Goal: Transaction & Acquisition: Subscribe to service/newsletter

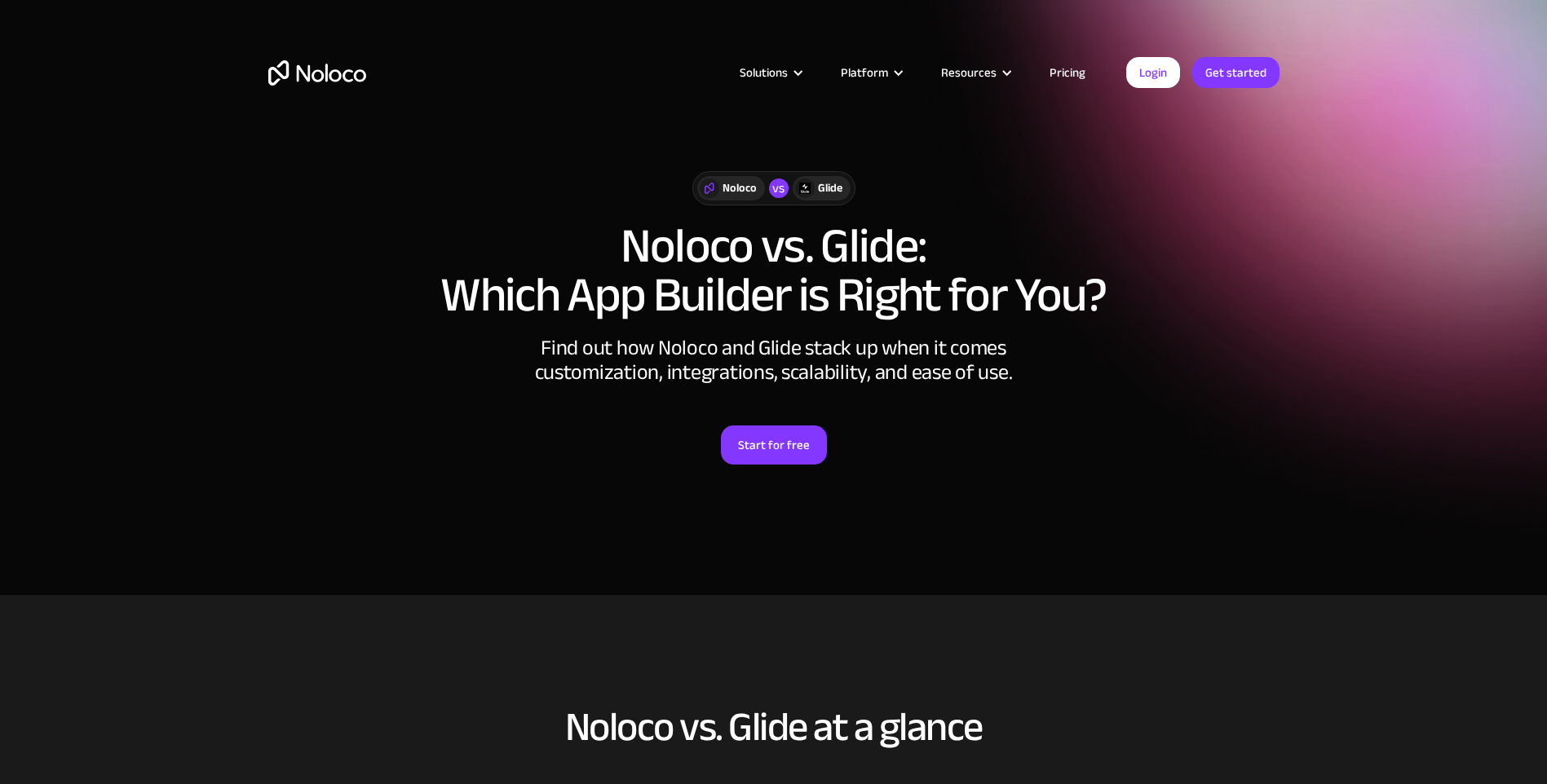
click at [1073, 73] on link "Pricing" at bounding box center [1068, 72] width 77 height 21
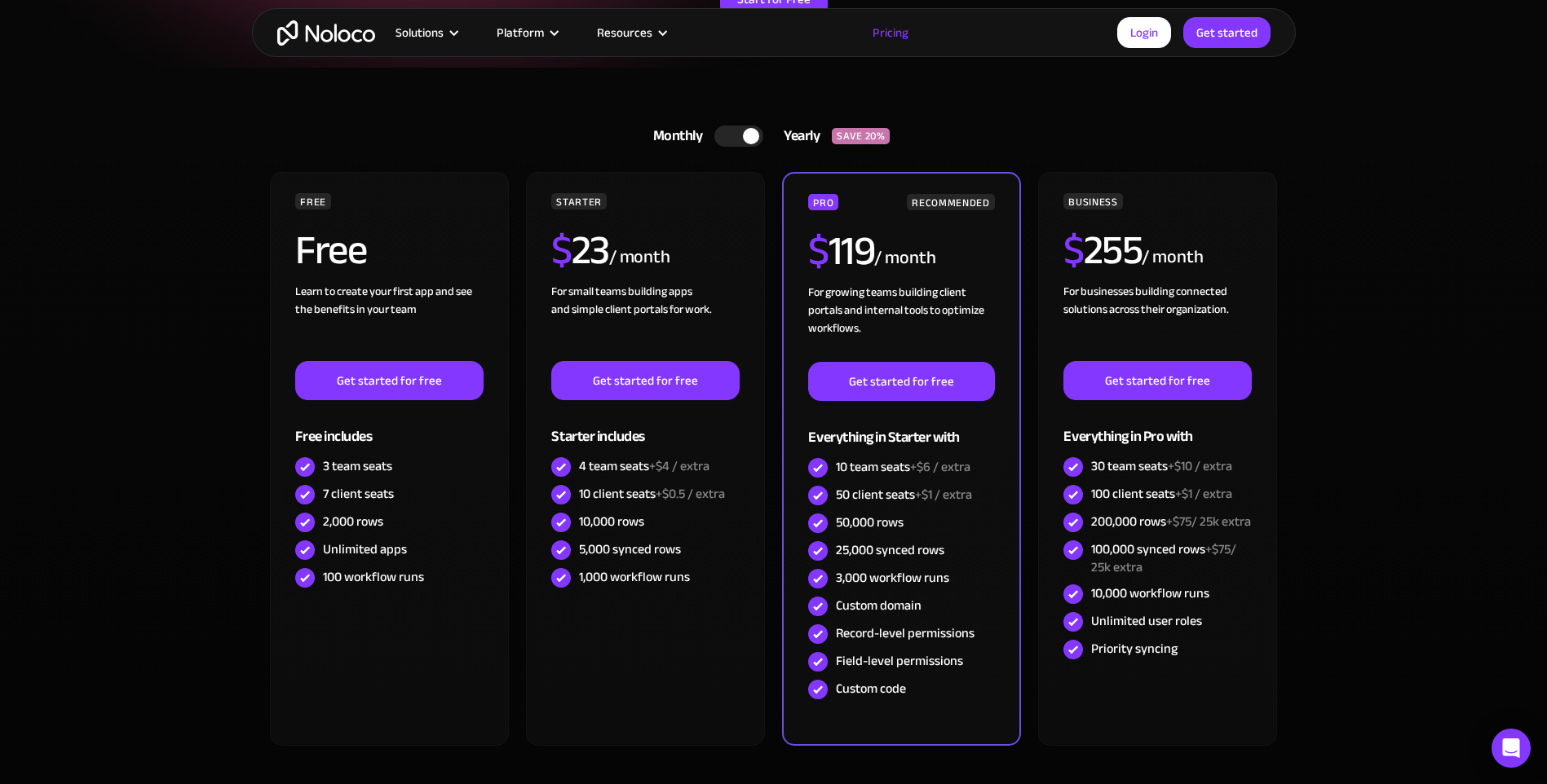
scroll to position [326, 0]
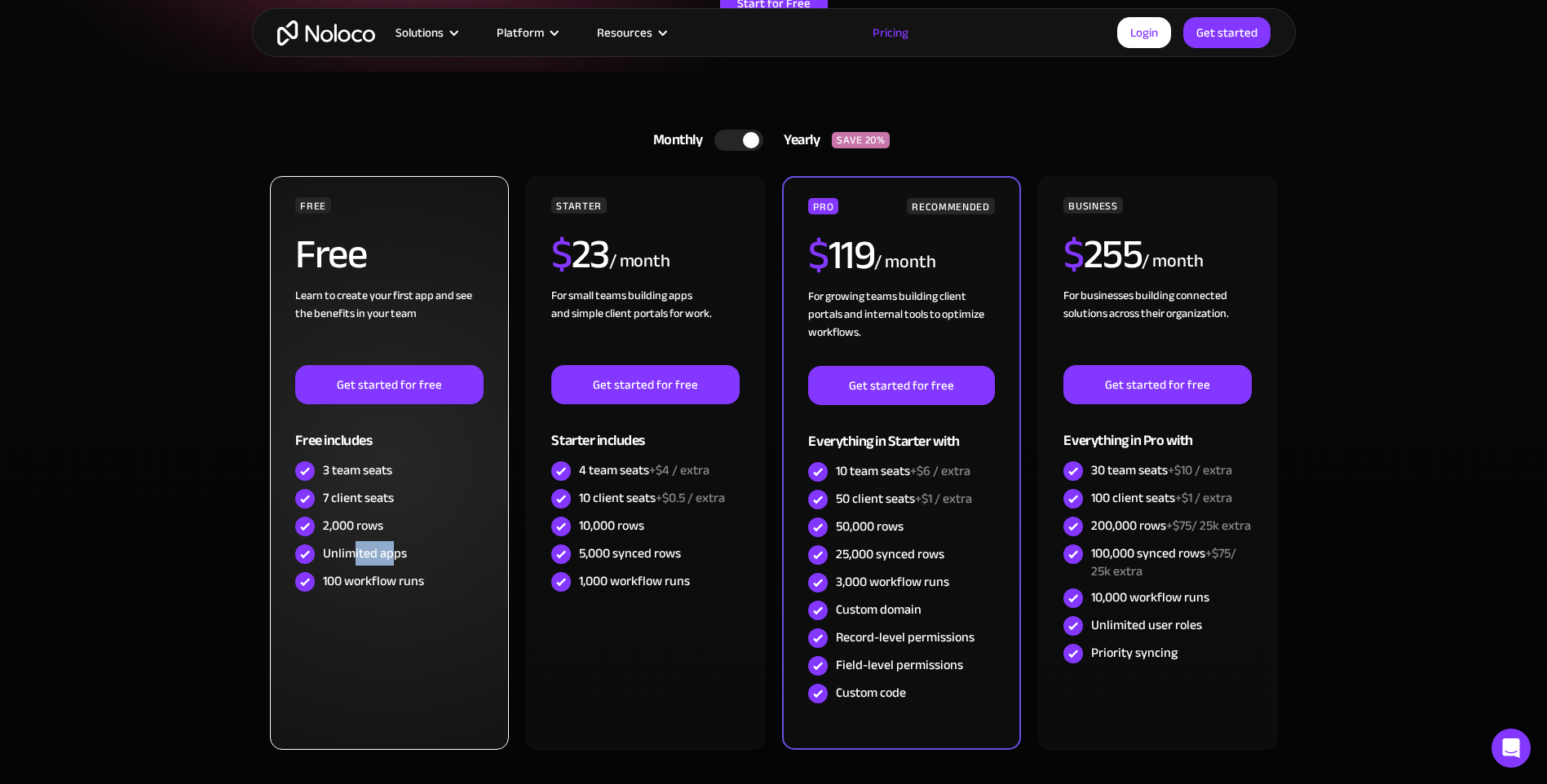
drag, startPoint x: 350, startPoint y: 552, endPoint x: 391, endPoint y: 552, distance: 41.0
click at [391, 552] on div "Unlimited apps" at bounding box center [365, 553] width 84 height 18
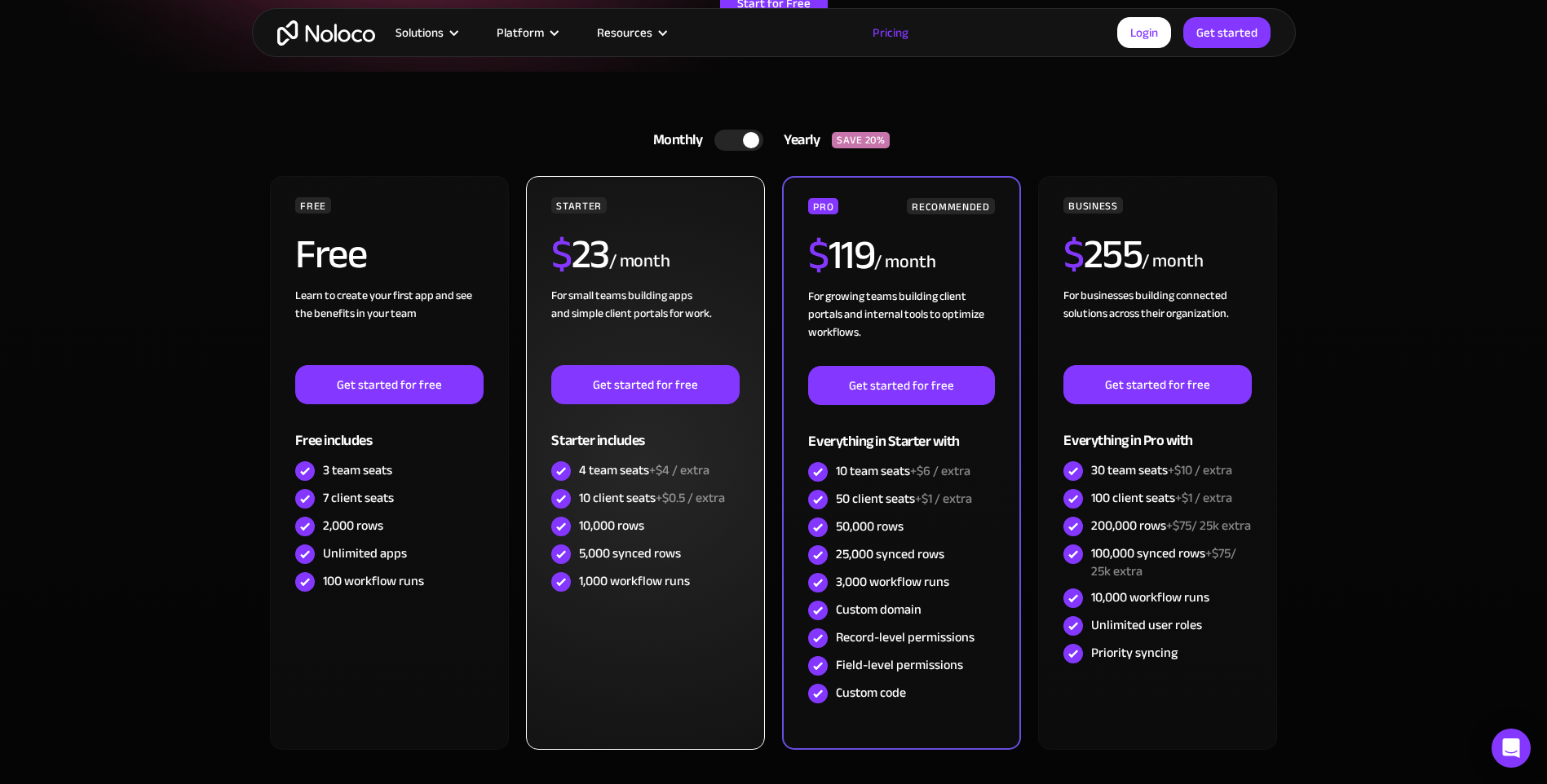
click at [605, 560] on div "5,000 synced rows" at bounding box center [630, 553] width 102 height 18
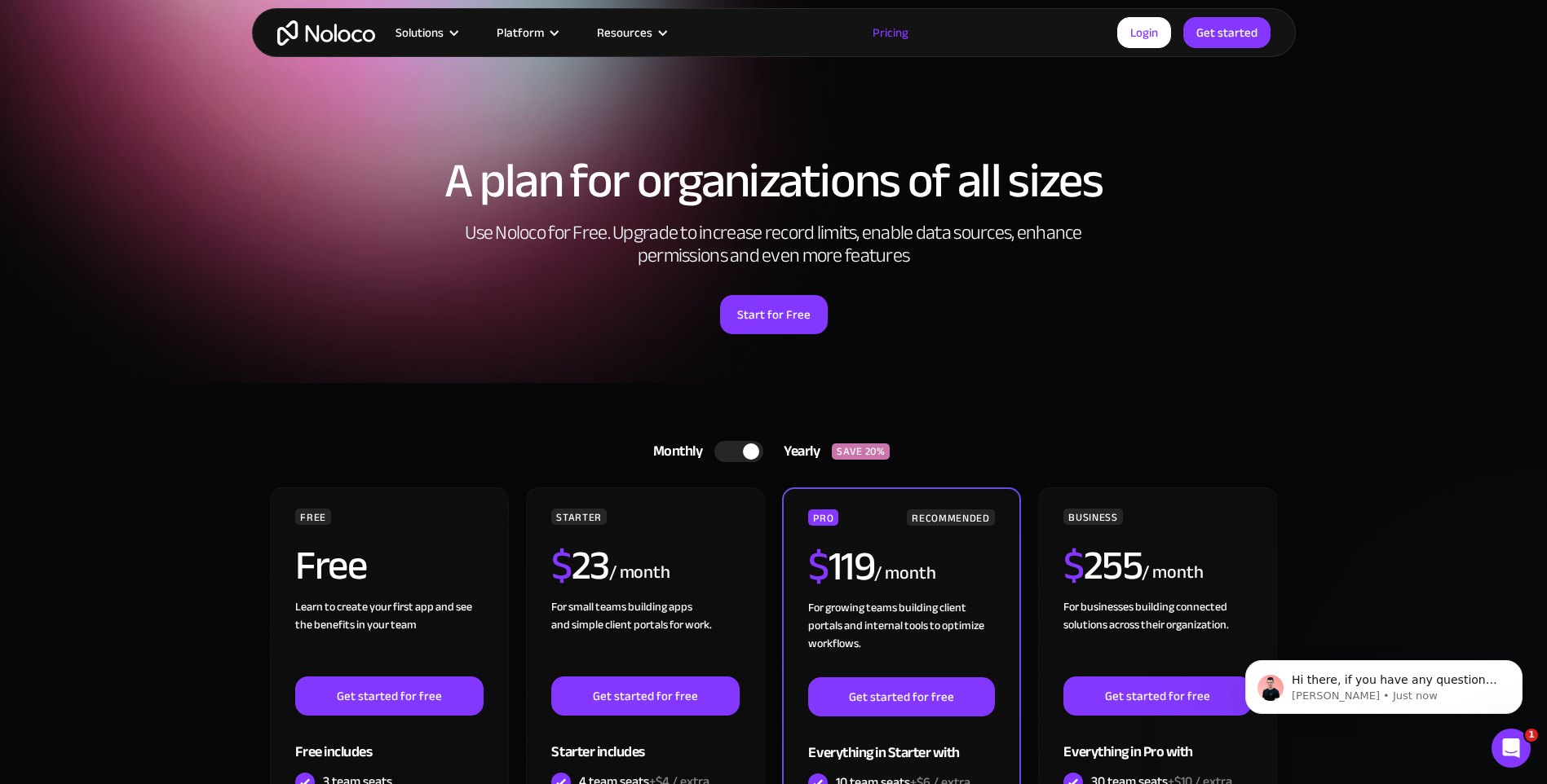
scroll to position [0, 0]
